Goal: Task Accomplishment & Management: Use online tool/utility

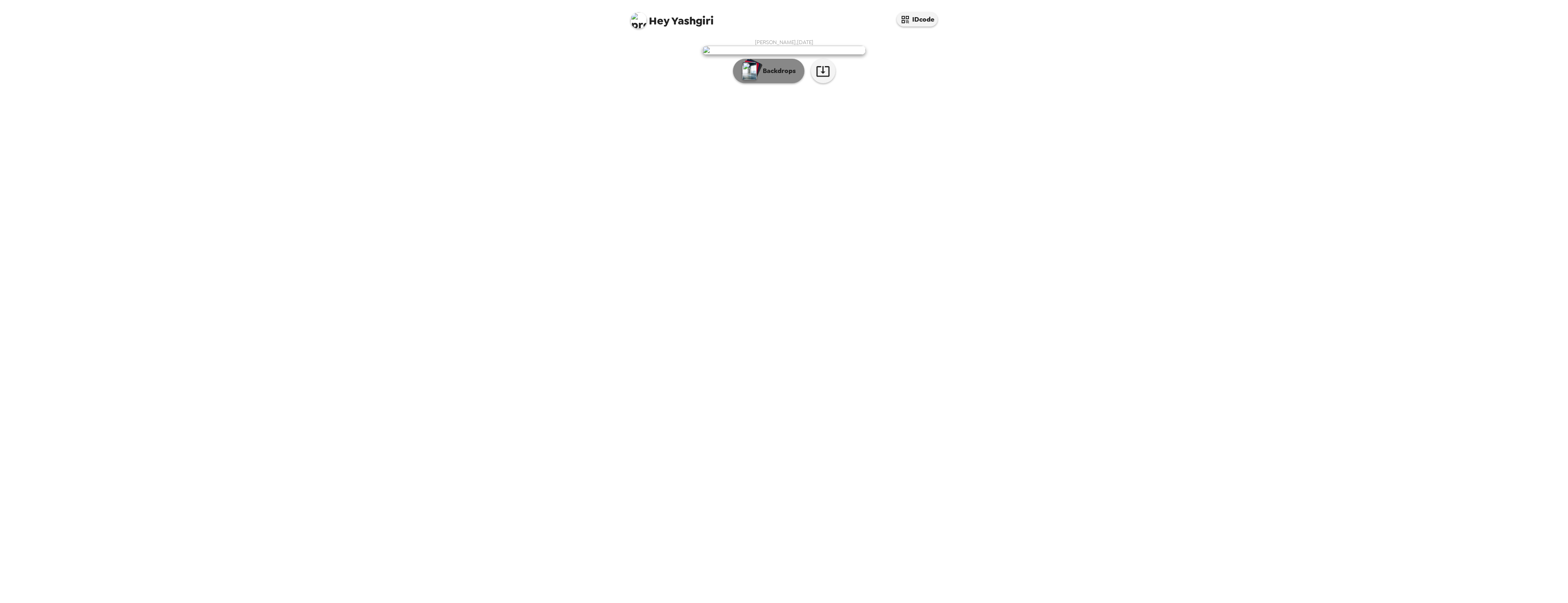
click at [766, 76] on p "Backdrops" at bounding box center [777, 71] width 37 height 10
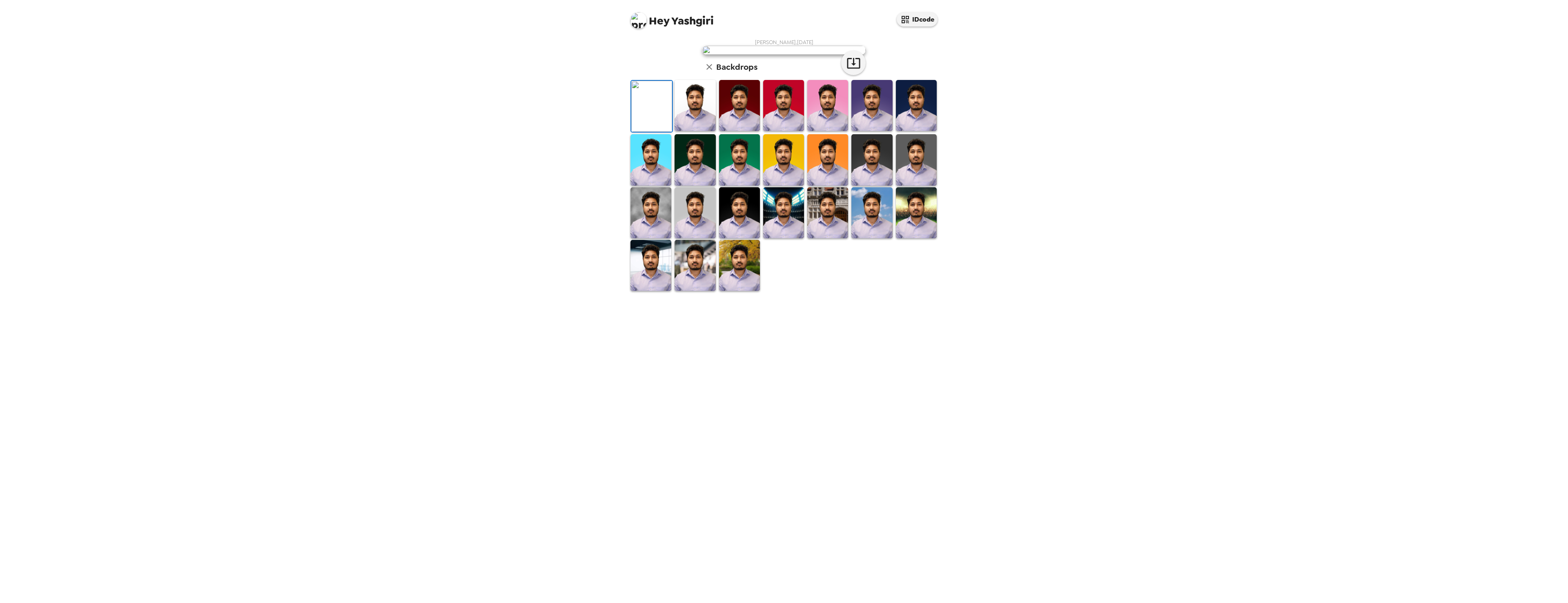
click at [738, 131] on img at bounding box center [739, 105] width 41 height 51
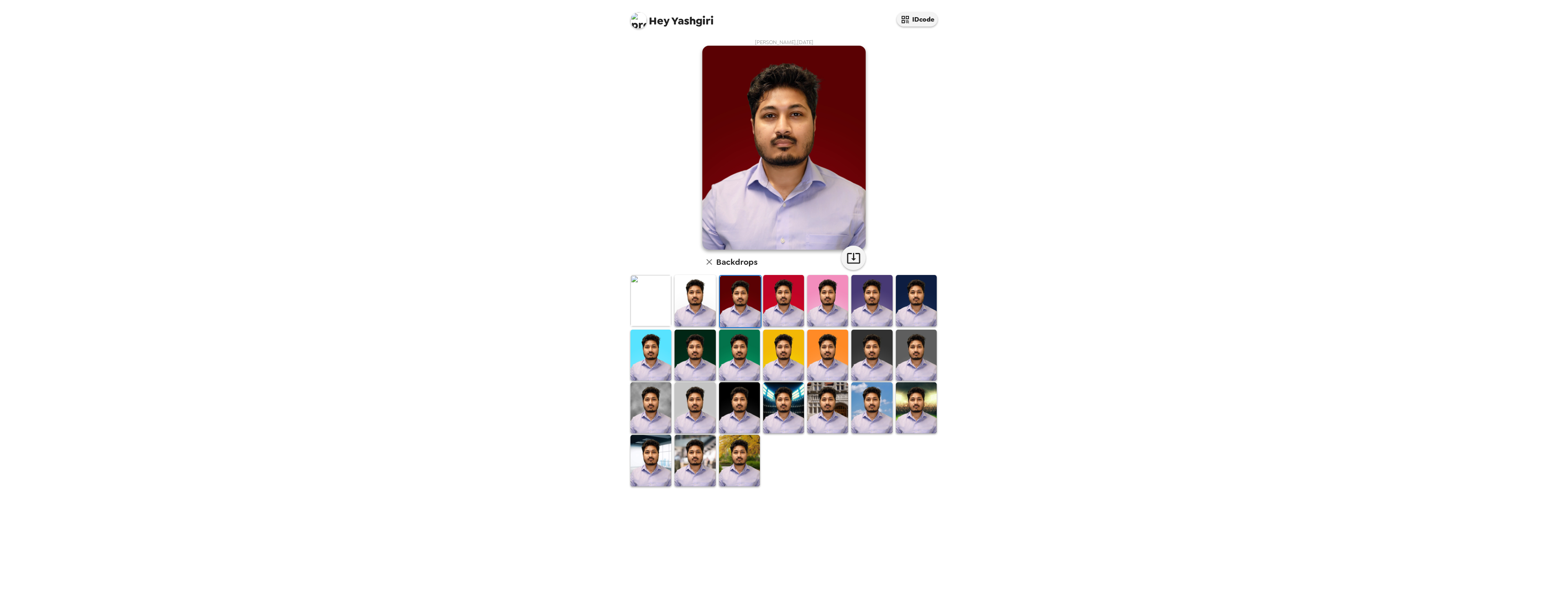
click at [725, 405] on img at bounding box center [739, 408] width 41 height 51
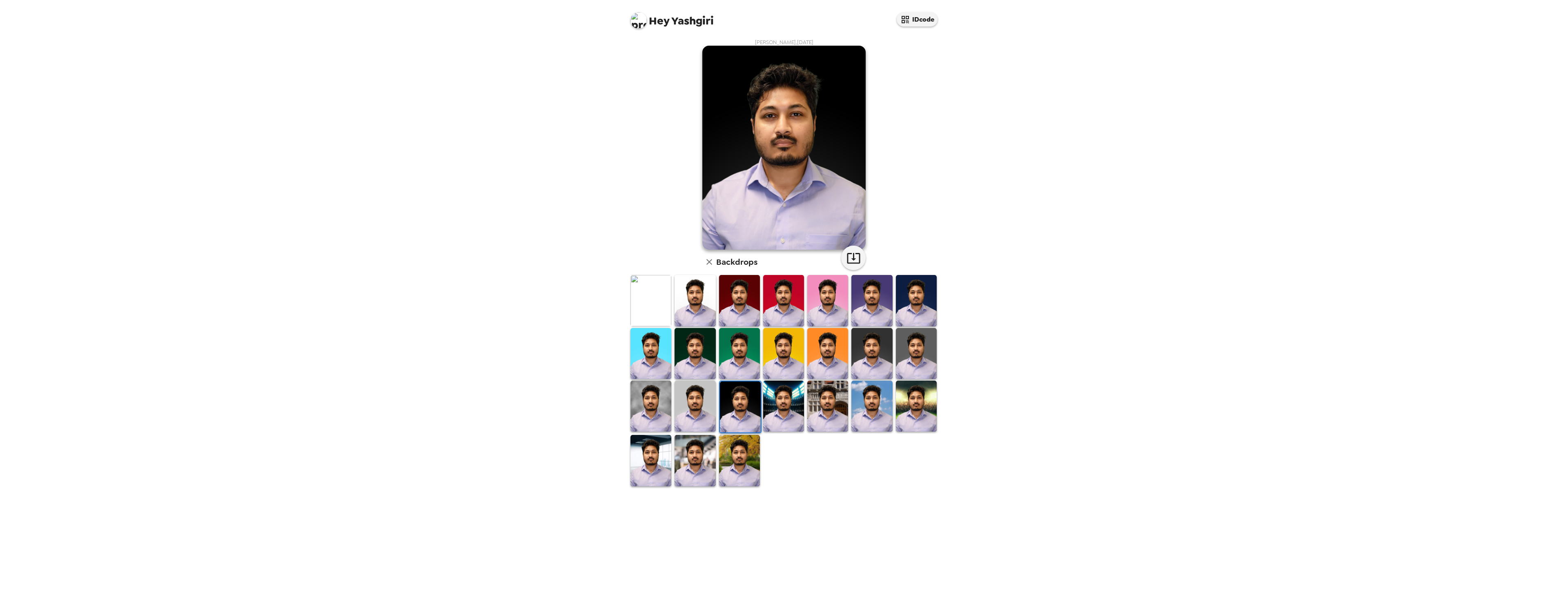
click at [682, 349] on img at bounding box center [695, 354] width 41 height 51
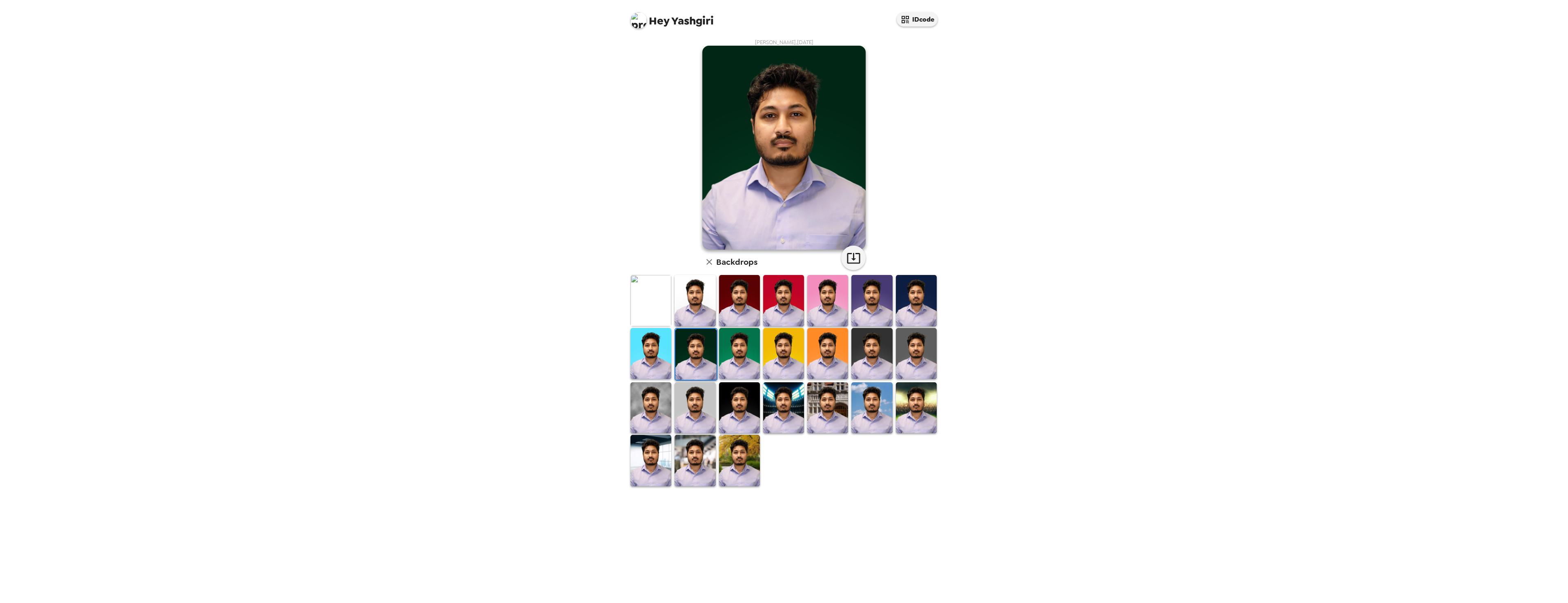
click at [738, 461] on img at bounding box center [739, 461] width 41 height 51
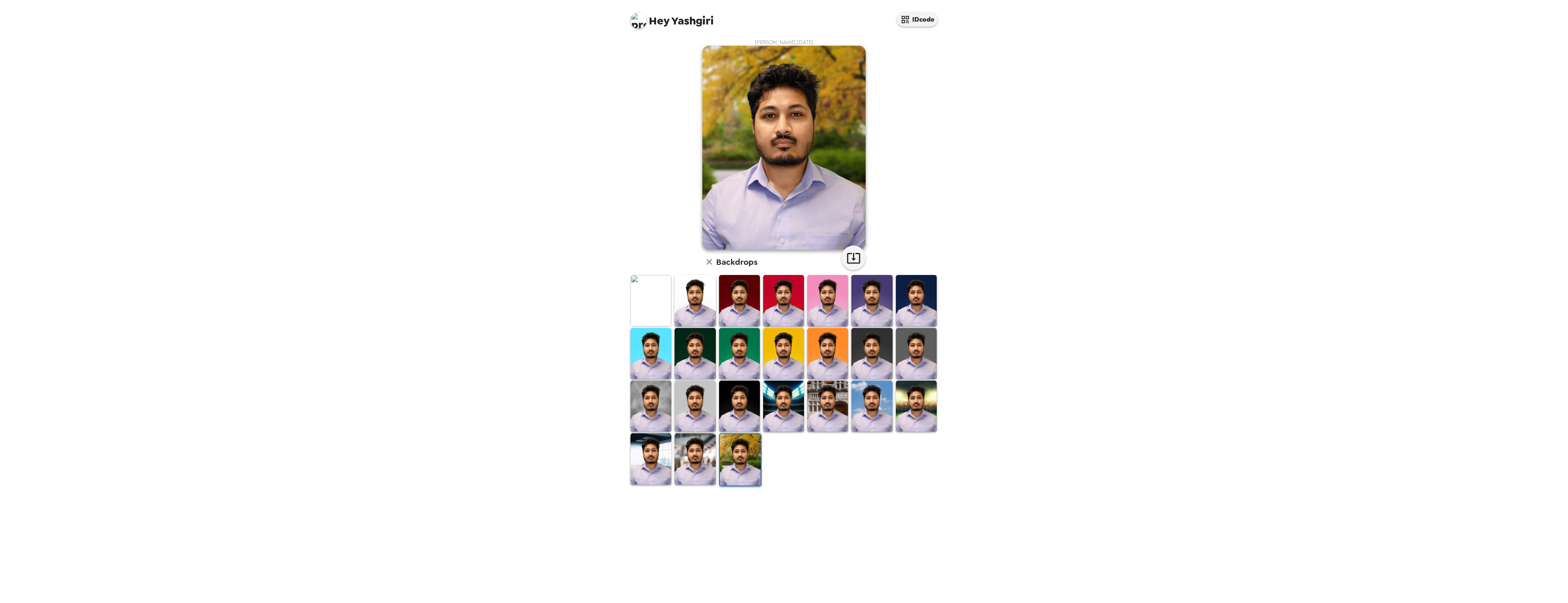
click at [699, 451] on img at bounding box center [695, 459] width 41 height 51
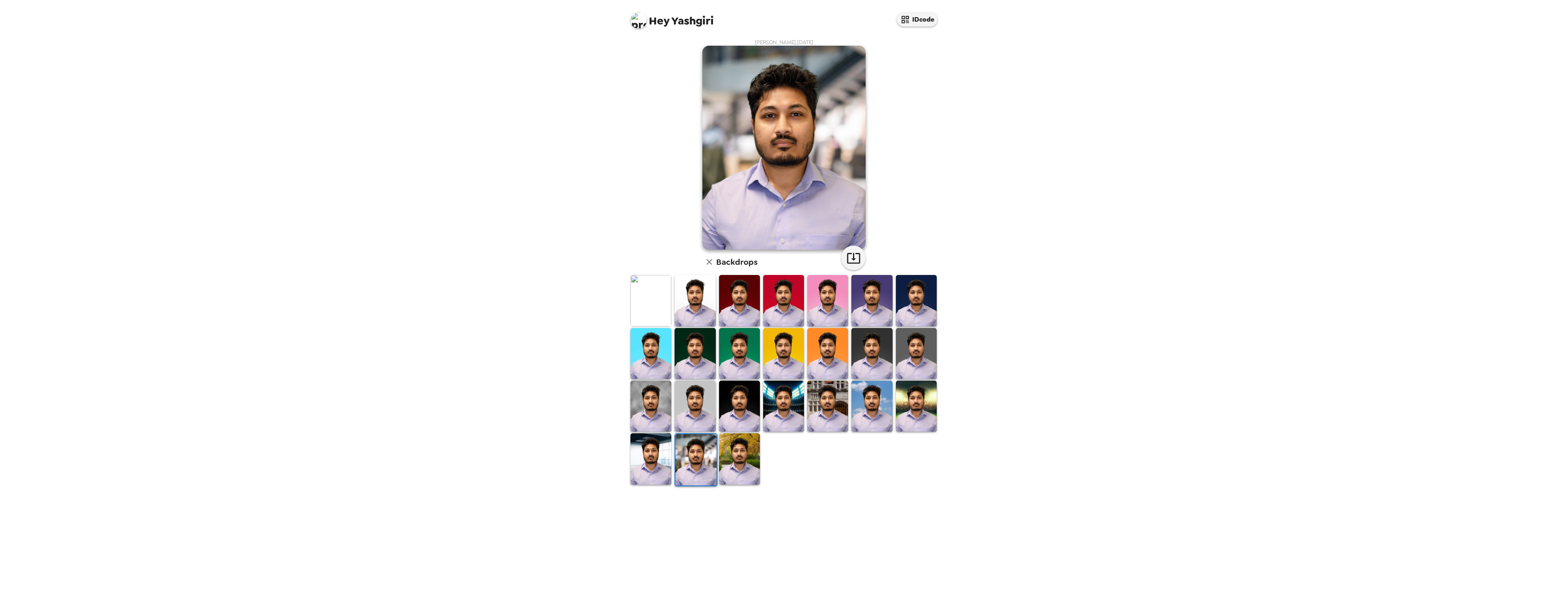
click at [642, 453] on img at bounding box center [651, 459] width 41 height 51
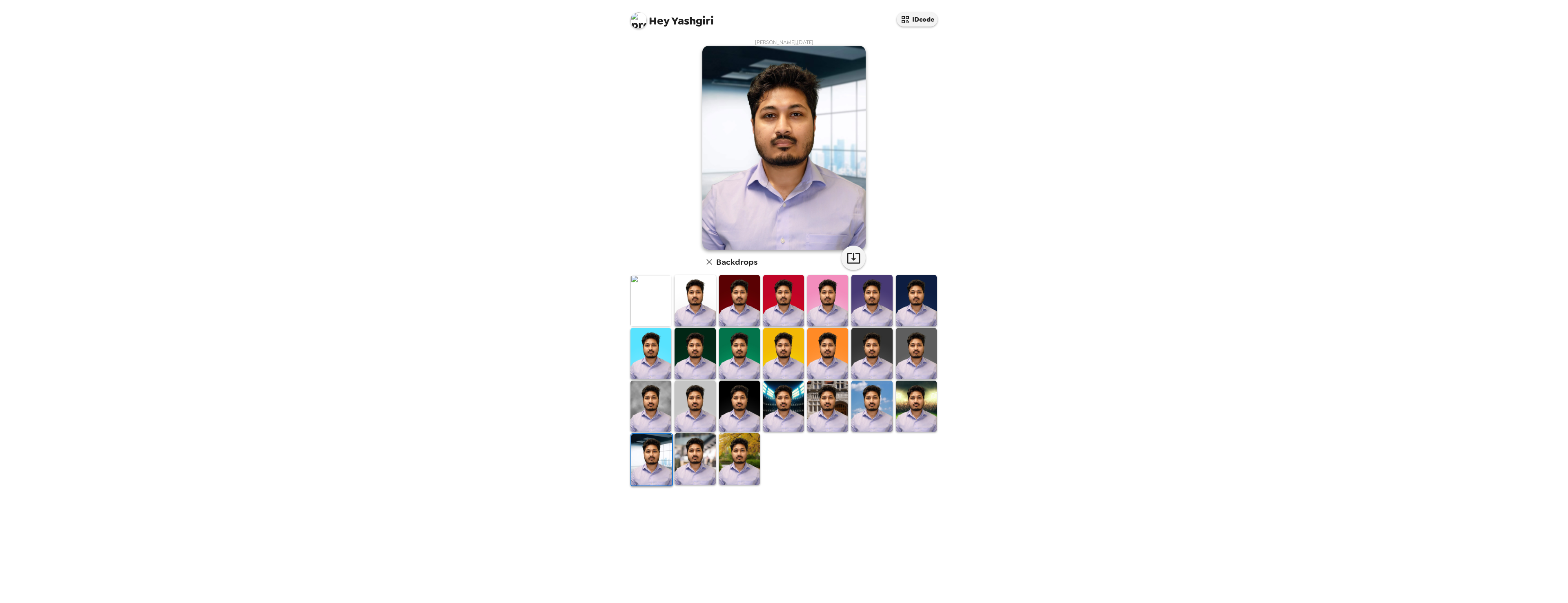
click at [651, 420] on img at bounding box center [651, 406] width 41 height 51
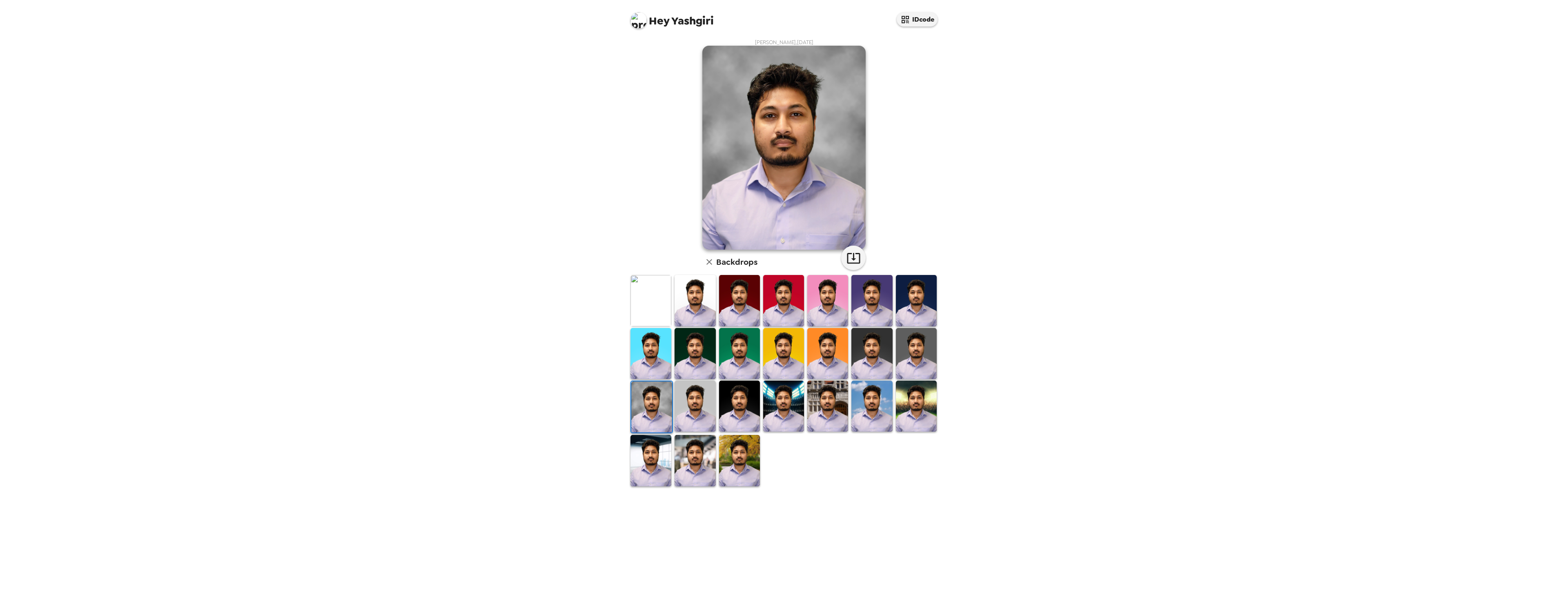
click at [698, 463] on img at bounding box center [695, 461] width 41 height 51
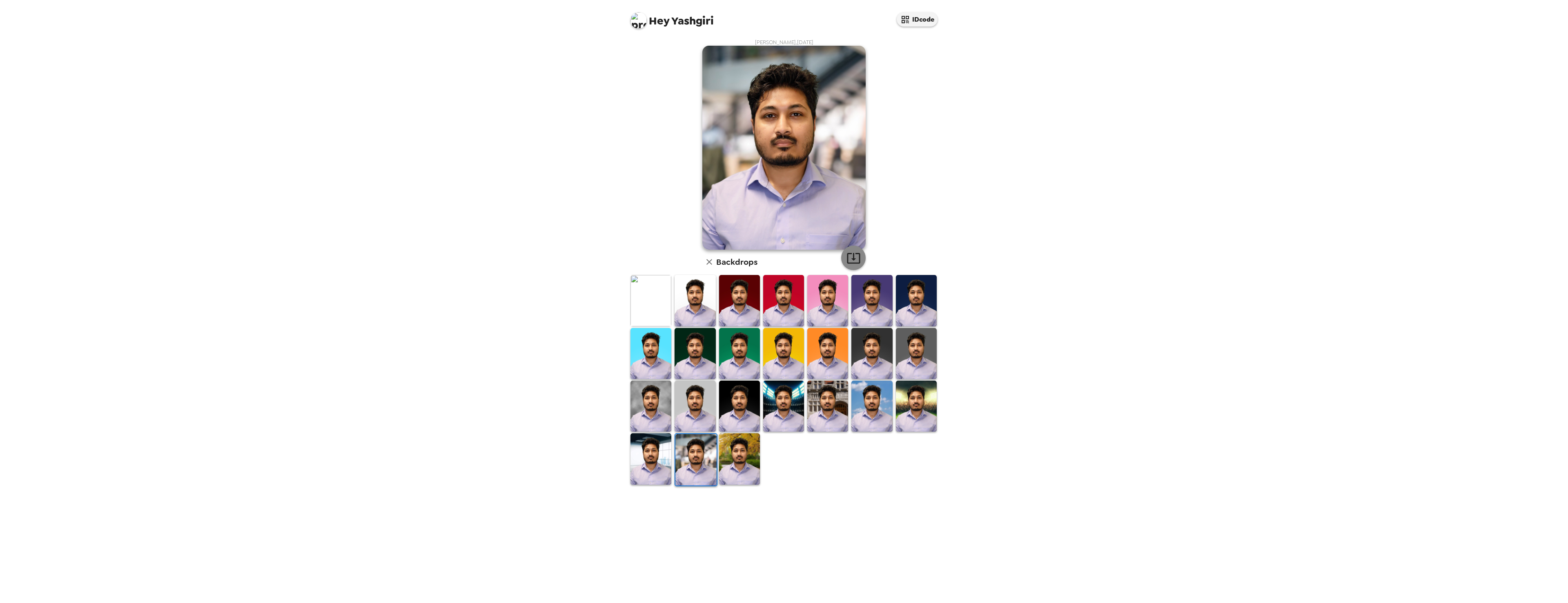
click at [857, 263] on icon "button" at bounding box center [853, 258] width 13 height 10
click at [658, 301] on img at bounding box center [651, 301] width 41 height 51
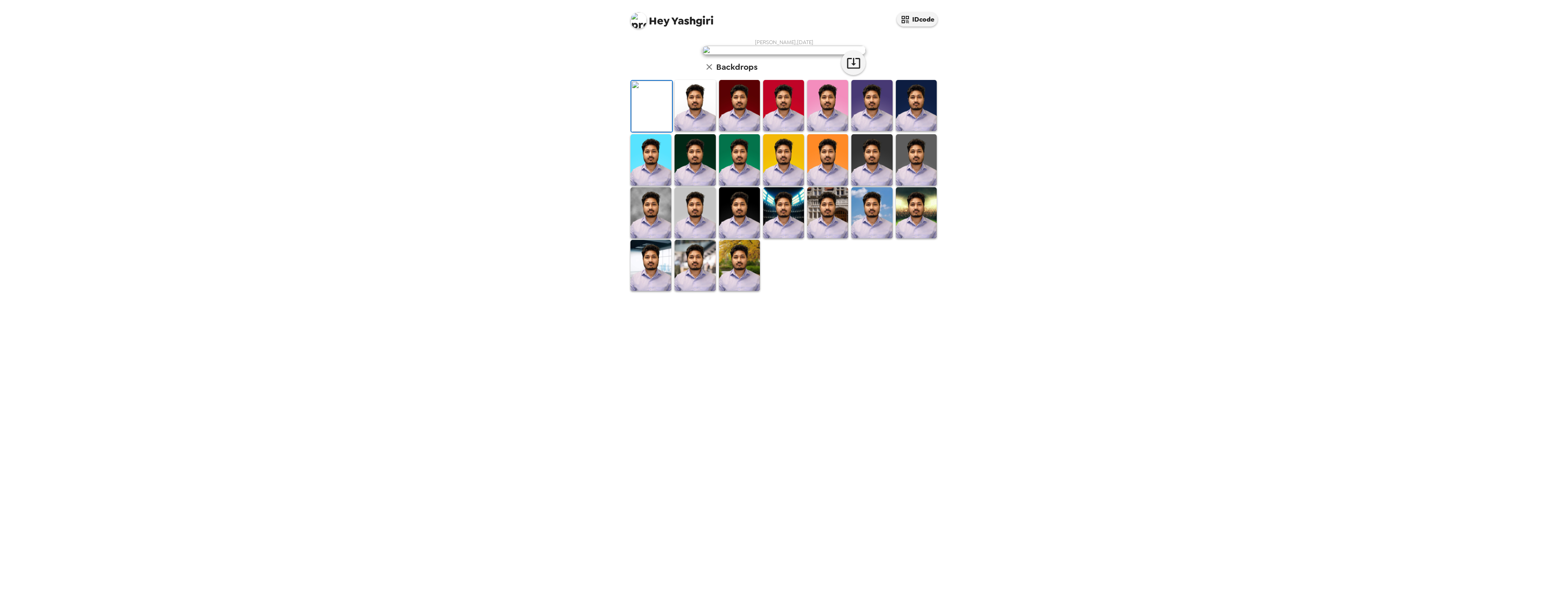
click at [679, 131] on img at bounding box center [695, 105] width 41 height 51
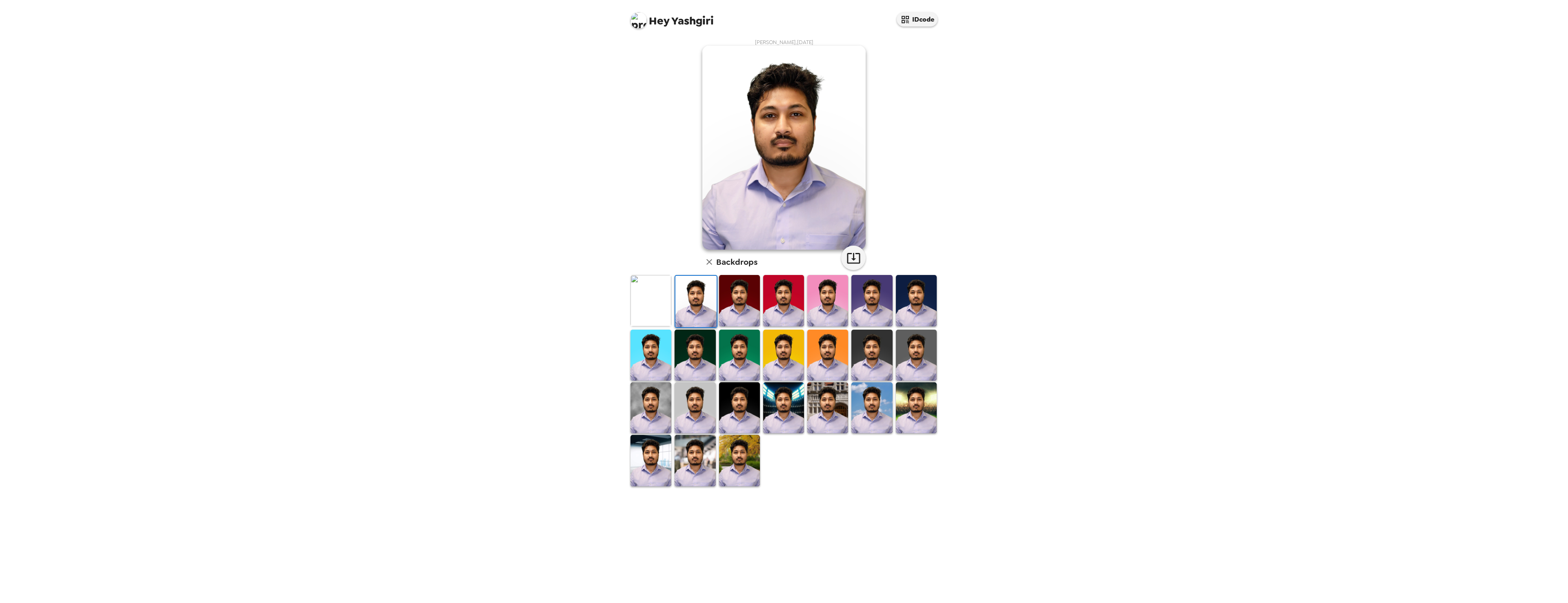
click at [741, 316] on img at bounding box center [739, 301] width 41 height 51
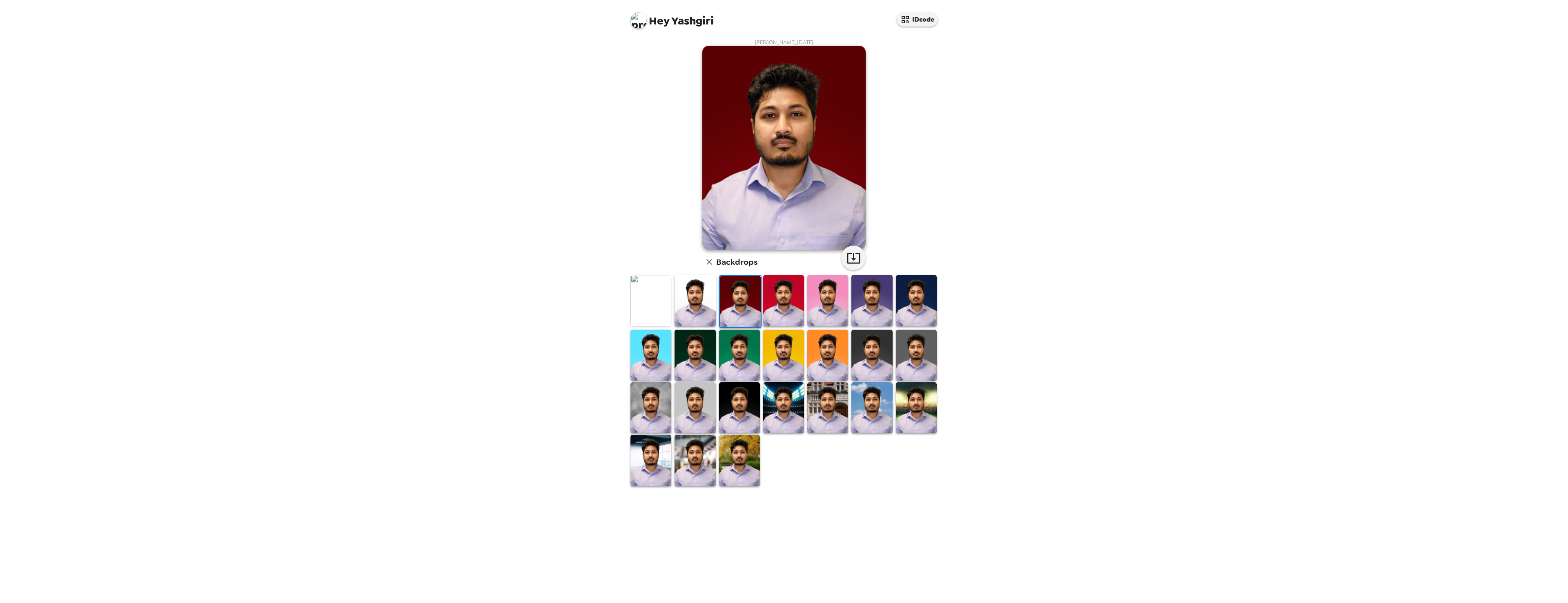
click at [728, 418] on img at bounding box center [739, 408] width 41 height 51
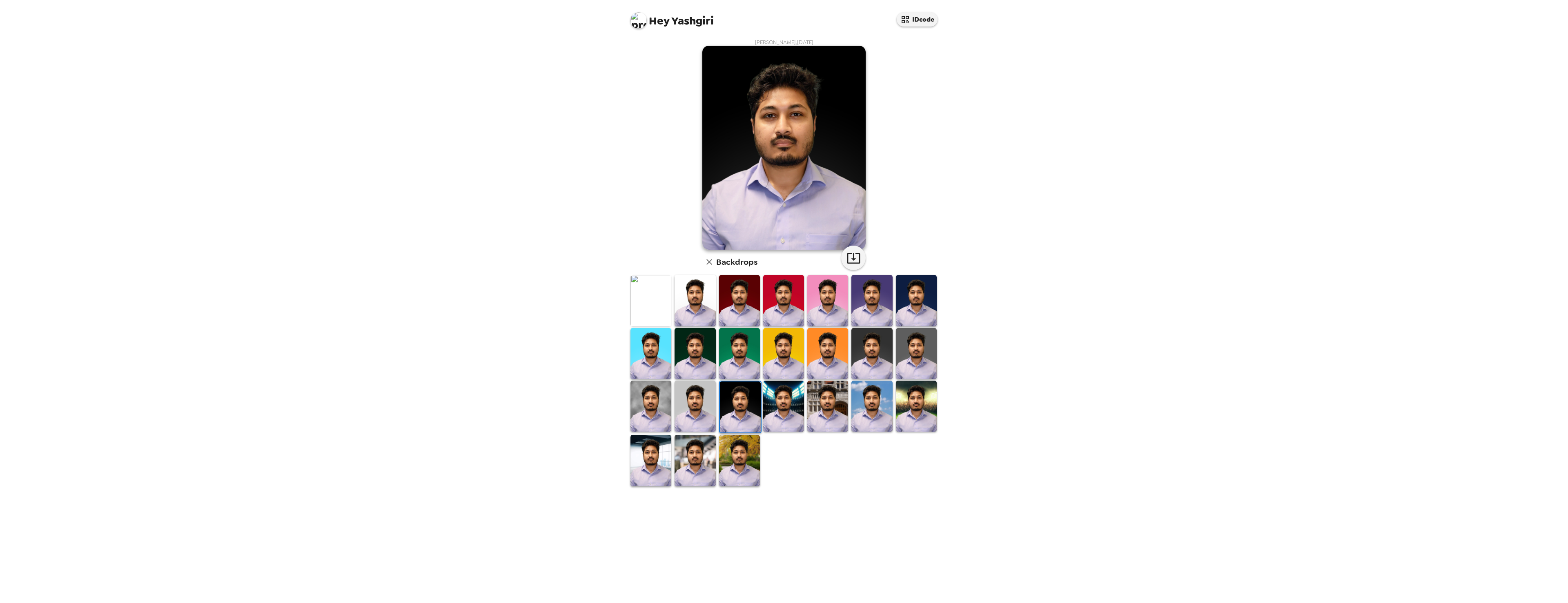
click at [699, 416] on img at bounding box center [695, 406] width 41 height 51
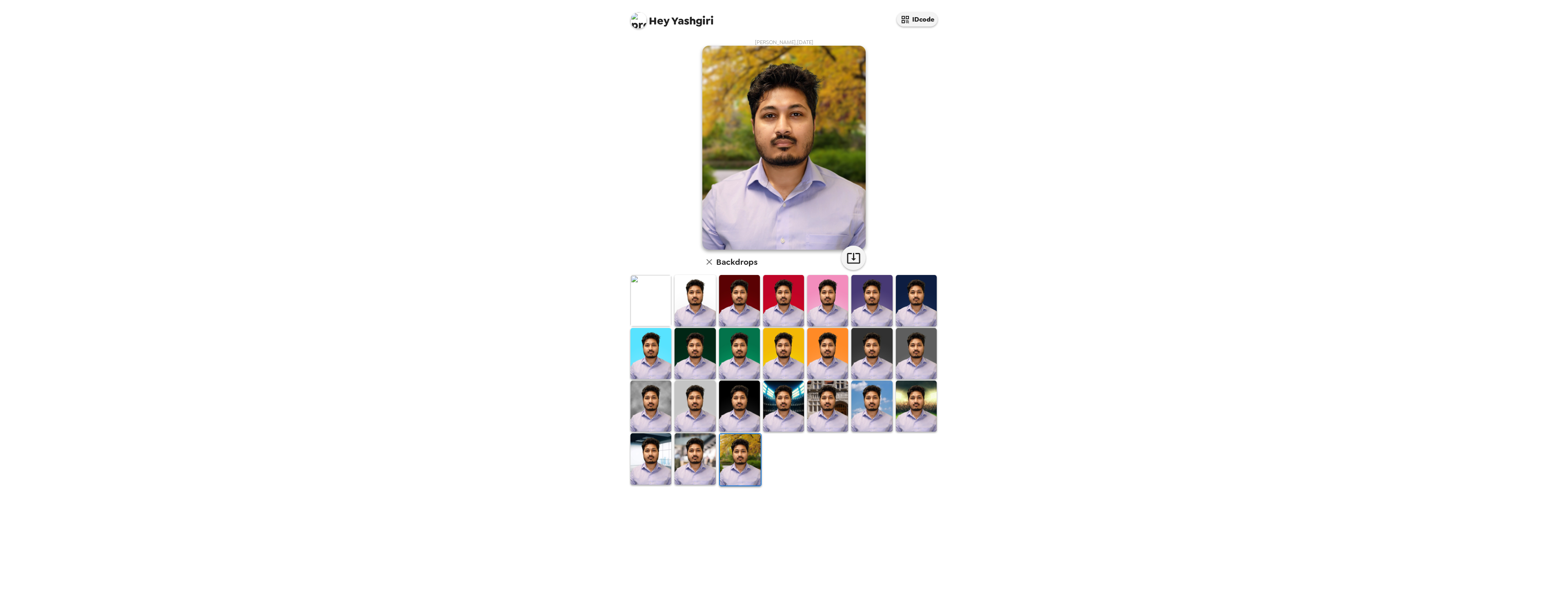
click at [917, 418] on img at bounding box center [916, 406] width 41 height 51
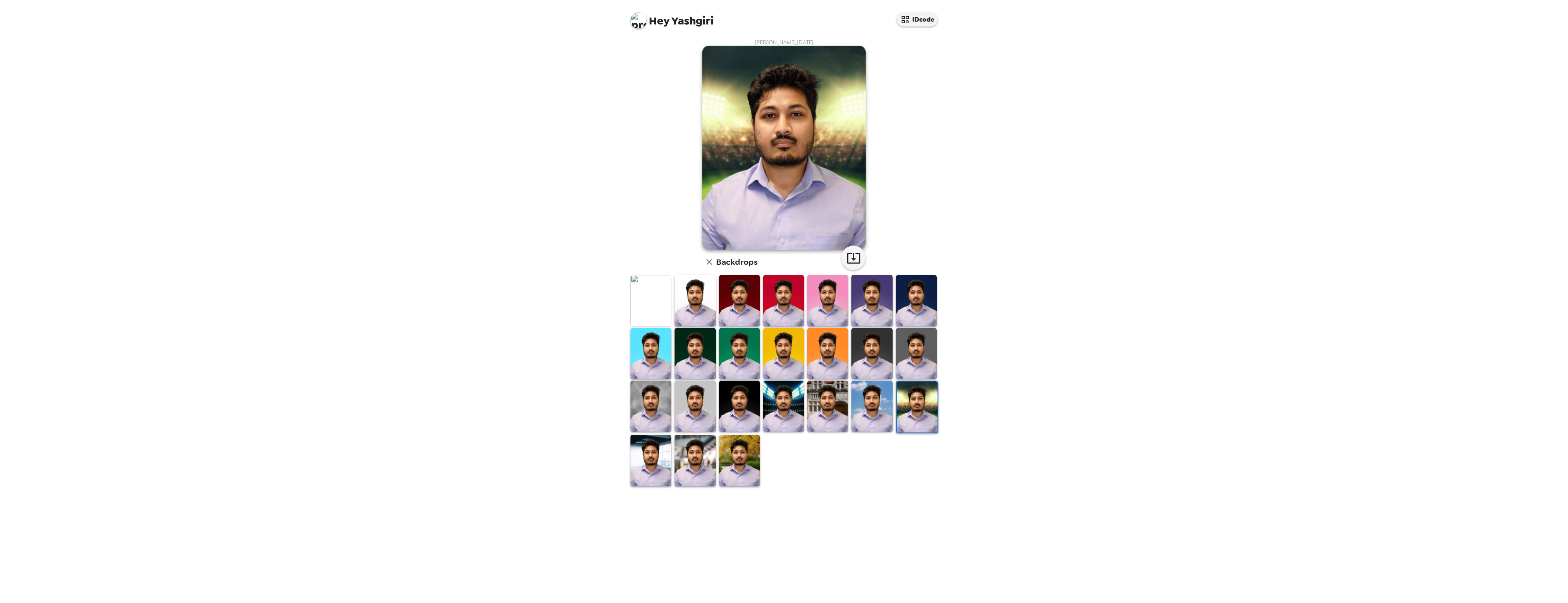
click at [881, 407] on img at bounding box center [872, 406] width 41 height 51
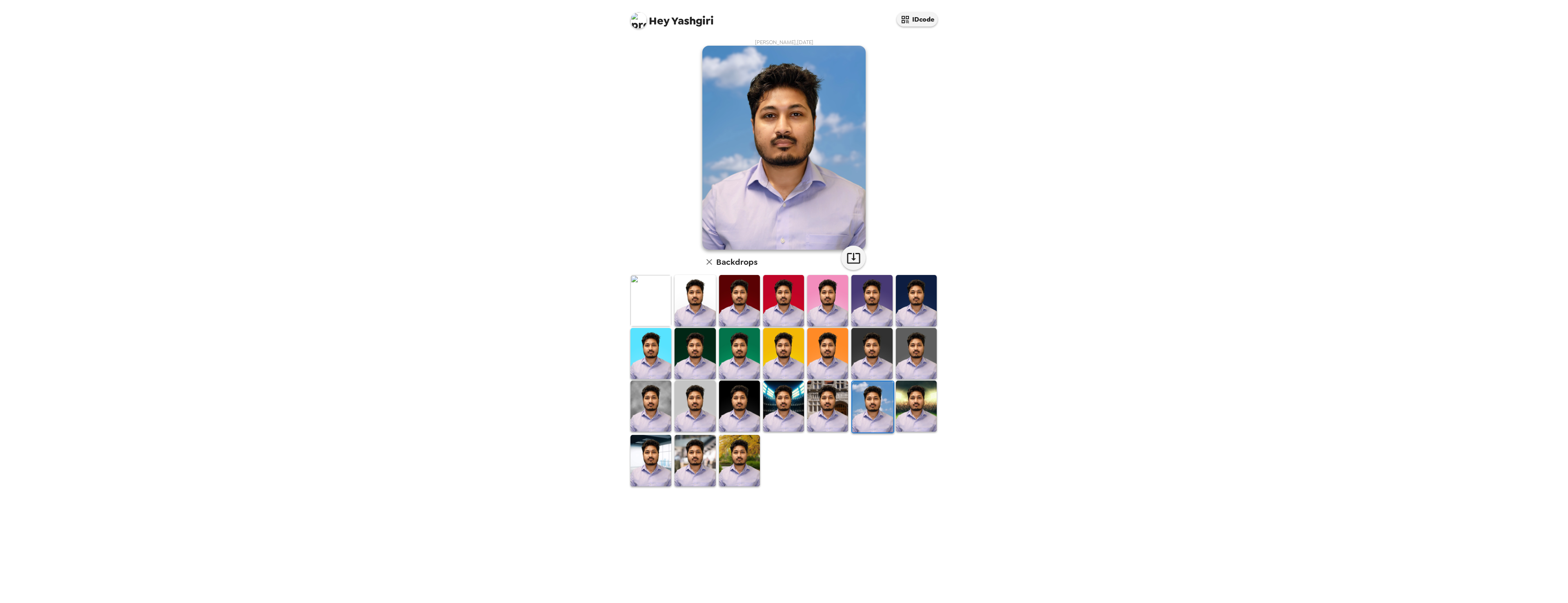
click at [831, 403] on img at bounding box center [827, 406] width 41 height 51
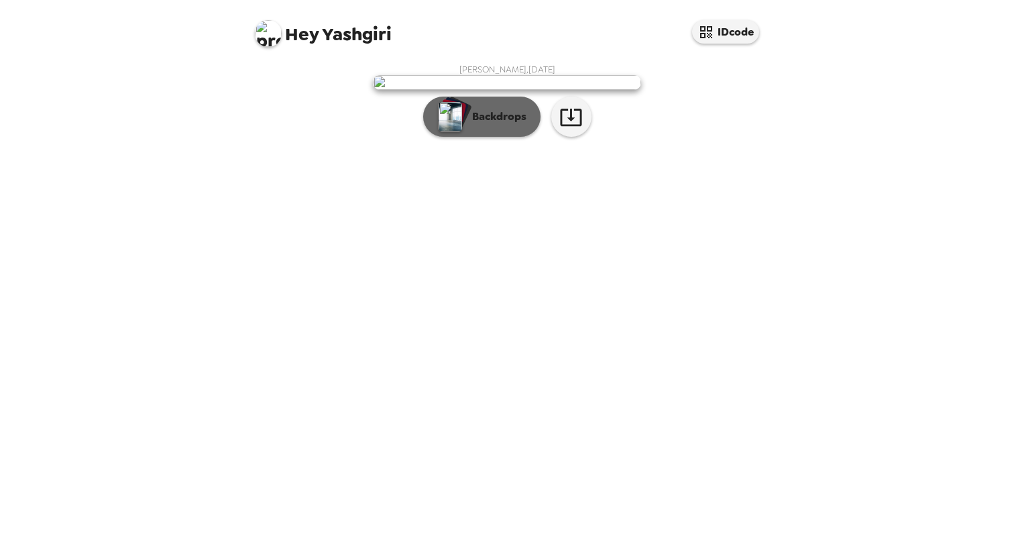
click at [504, 125] on p "Backdrops" at bounding box center [496, 117] width 61 height 16
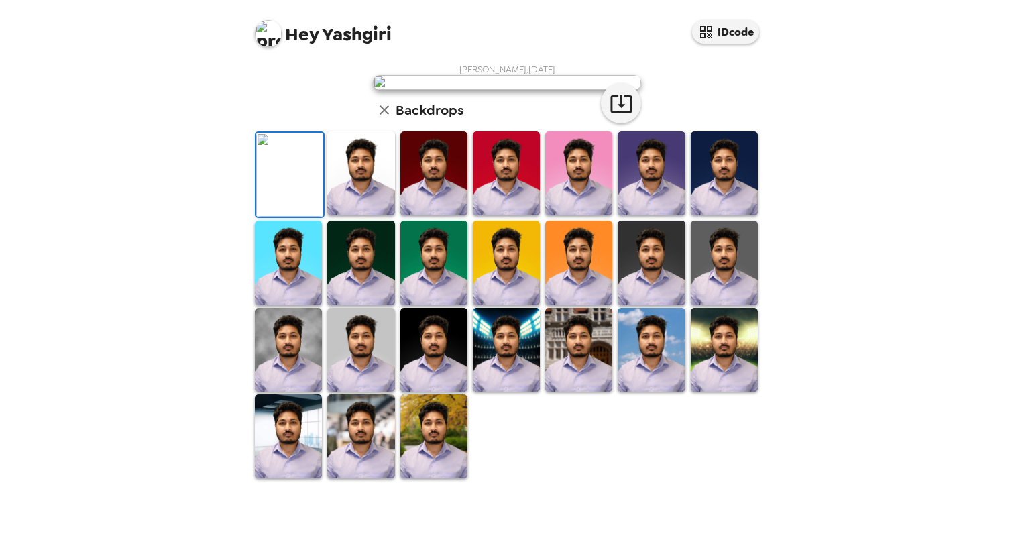
scroll to position [262, 0]
click at [581, 215] on img at bounding box center [578, 173] width 67 height 84
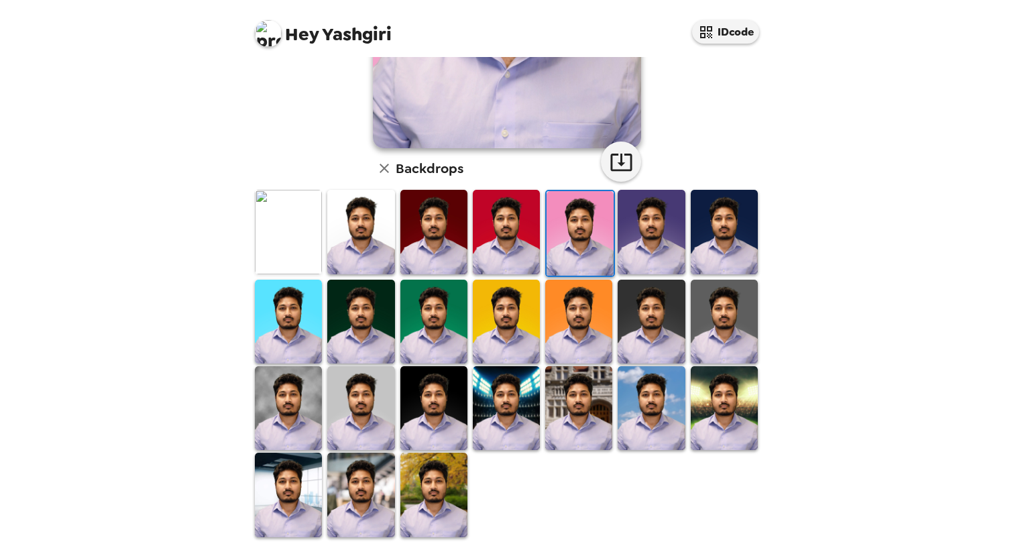
click at [290, 316] on img at bounding box center [288, 322] width 67 height 84
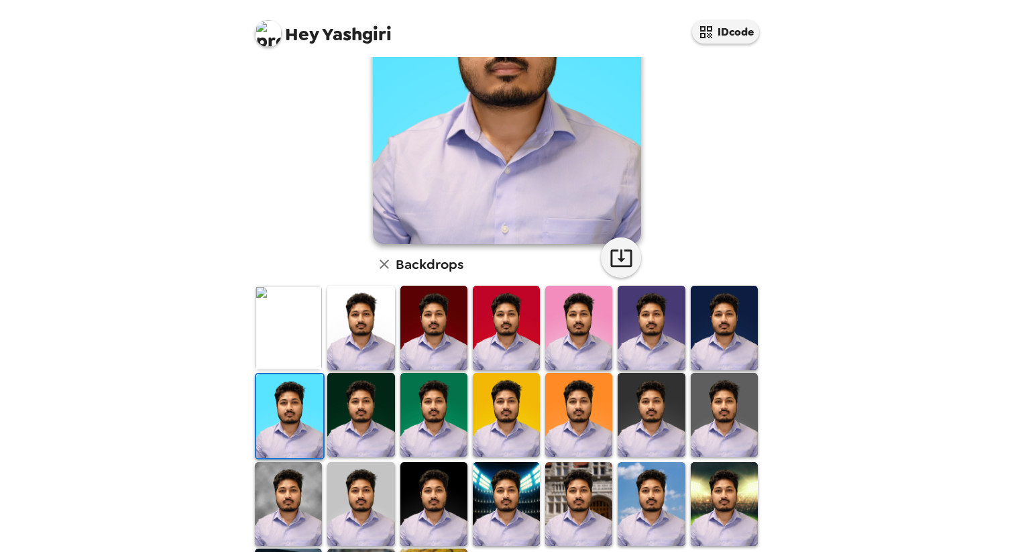
scroll to position [178, 0]
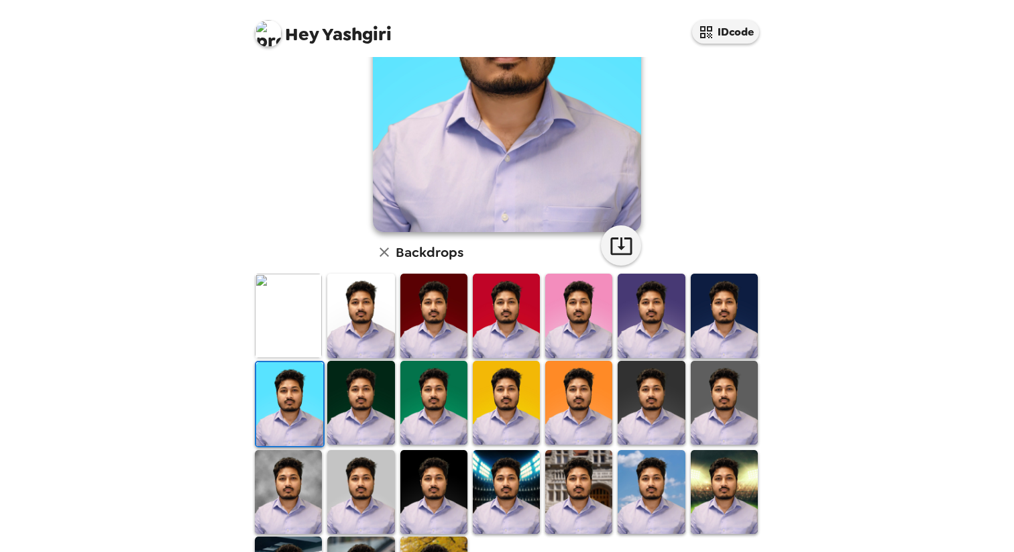
click at [564, 381] on img at bounding box center [578, 403] width 67 height 84
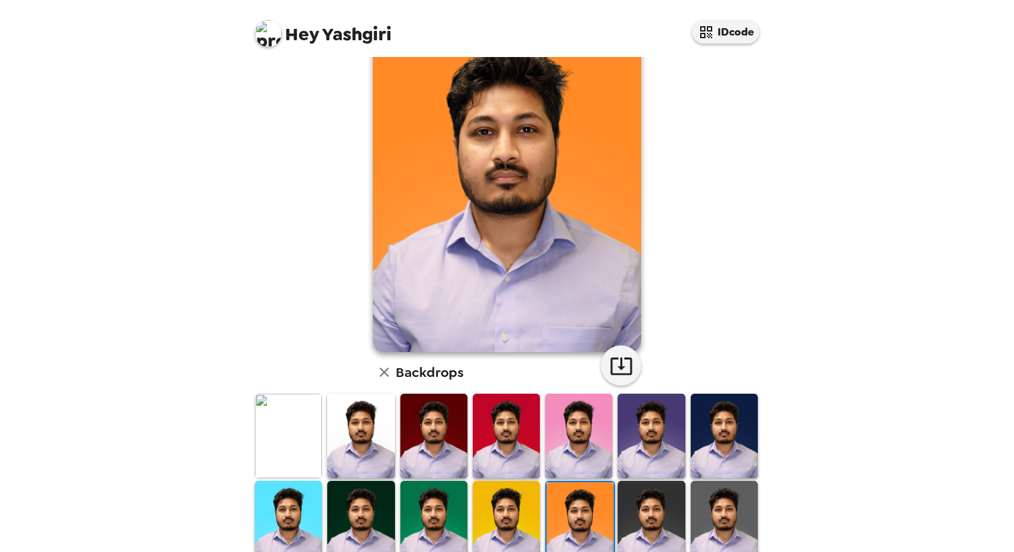
scroll to position [0, 0]
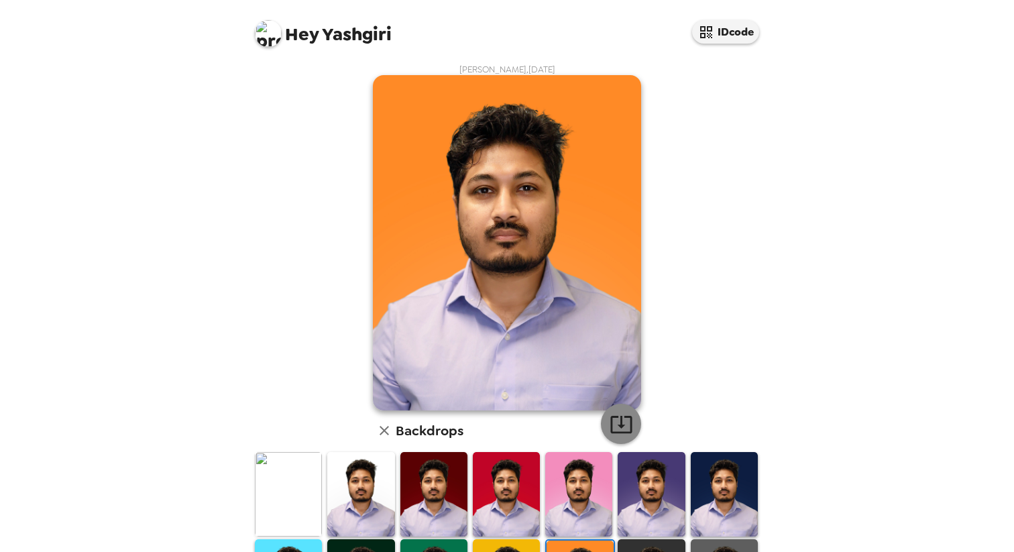
click at [612, 417] on icon "button" at bounding box center [620, 424] width 21 height 17
